Goal: Transaction & Acquisition: Purchase product/service

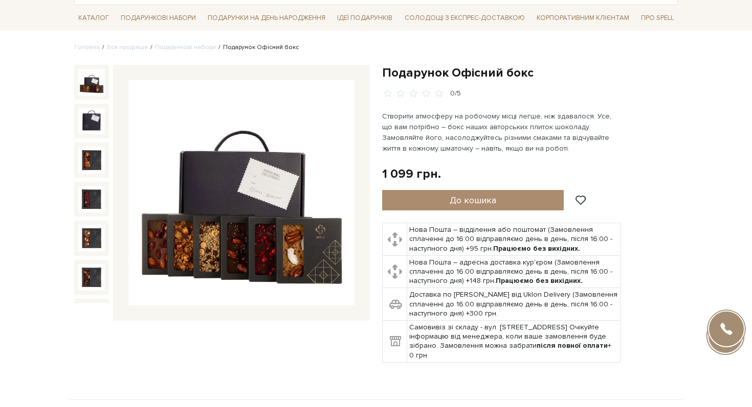
scroll to position [69, 0]
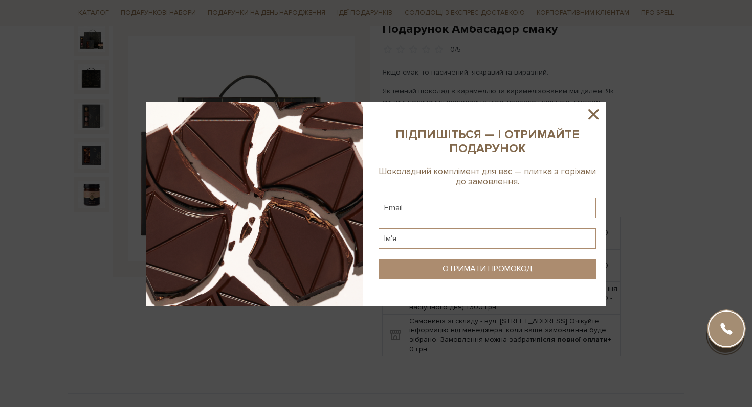
click at [595, 112] on icon at bounding box center [593, 114] width 10 height 10
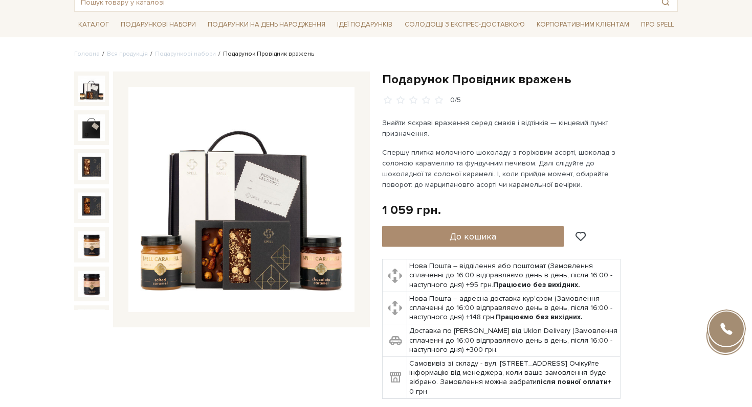
scroll to position [65, 0]
